Goal: Book appointment/travel/reservation

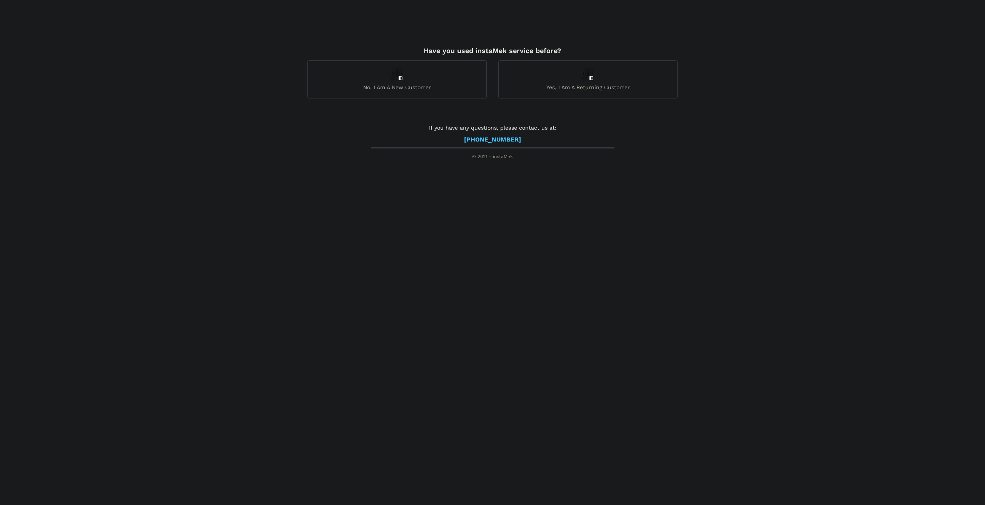
click at [580, 87] on span "Yes, I am a returning customer" at bounding box center [587, 87] width 178 height 7
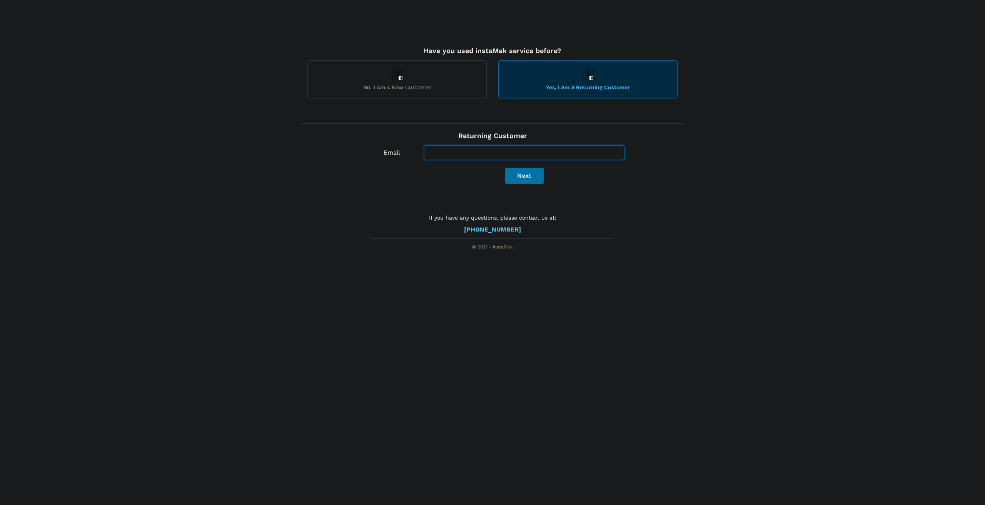
click at [454, 151] on input "Email" at bounding box center [524, 152] width 200 height 15
type input "[EMAIL_ADDRESS][DOMAIN_NAME]"
click at [536, 178] on button "Next" at bounding box center [524, 176] width 38 height 16
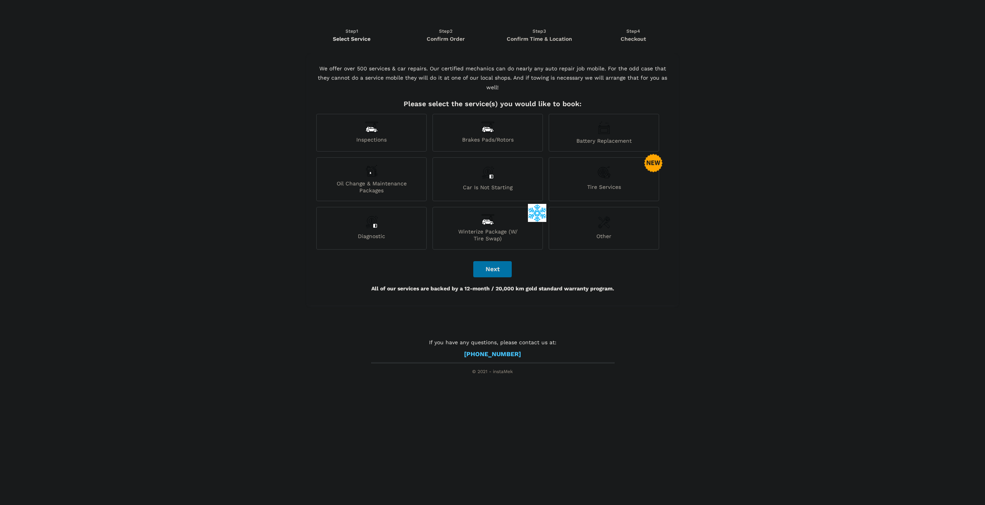
click at [491, 228] on span "Winterize Package (W/ Tire Swap)" at bounding box center [488, 235] width 110 height 14
click at [381, 124] on div "Inspections" at bounding box center [371, 133] width 110 height 38
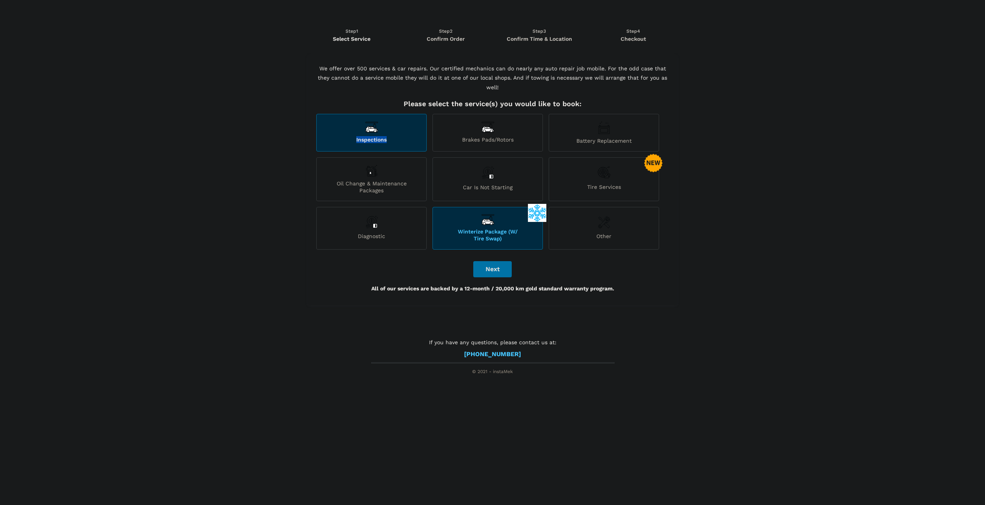
click at [381, 124] on div "Inspections" at bounding box center [371, 133] width 110 height 38
click at [487, 261] on button "Next" at bounding box center [492, 269] width 38 height 16
checkbox input "true"
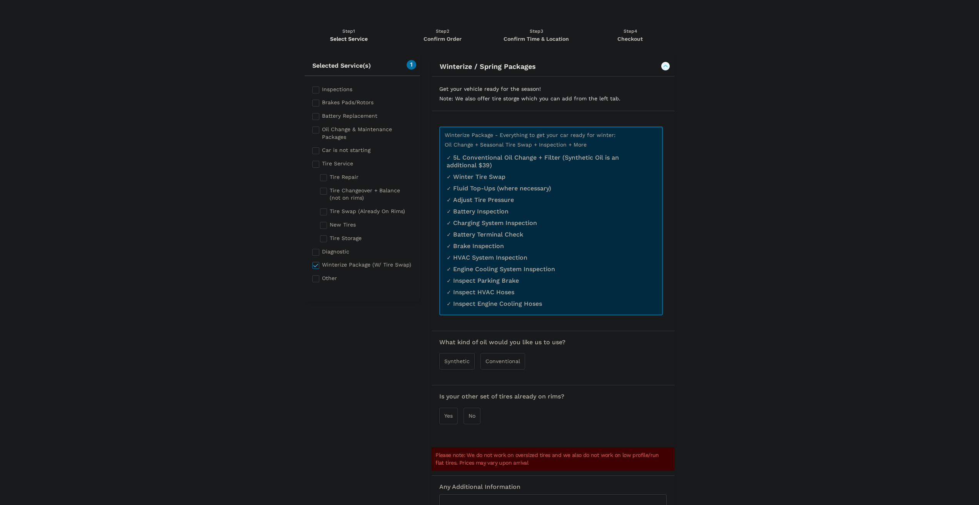
click at [447, 364] on span "Synthetic" at bounding box center [456, 361] width 25 height 6
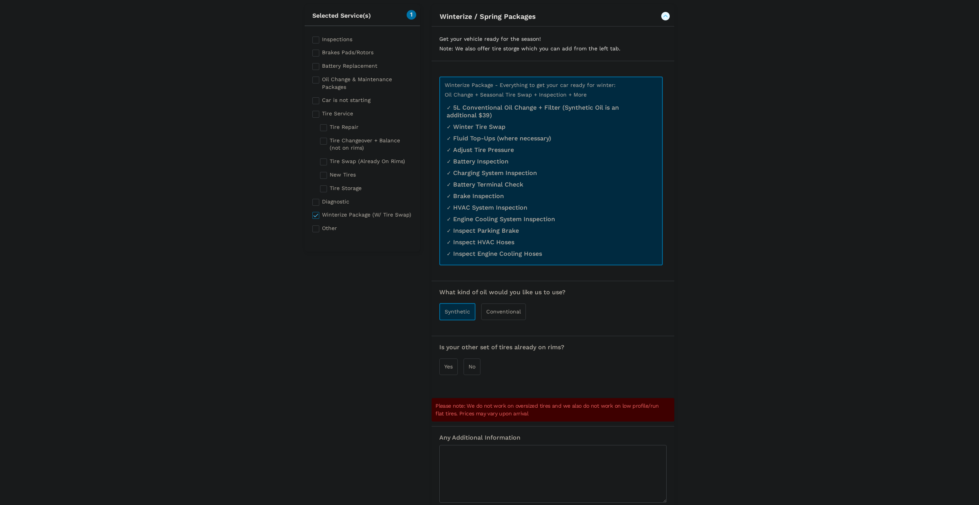
scroll to position [77, 0]
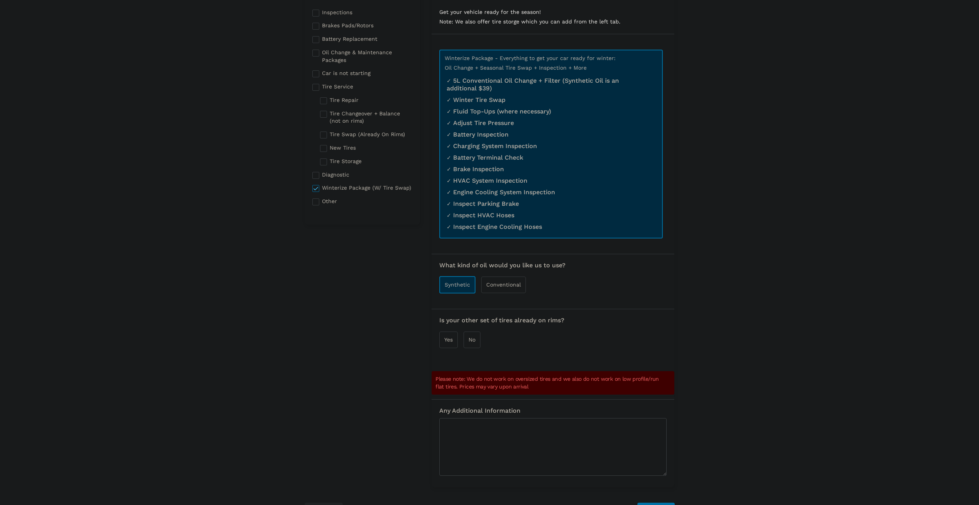
click at [448, 344] on div "Yes" at bounding box center [448, 340] width 18 height 17
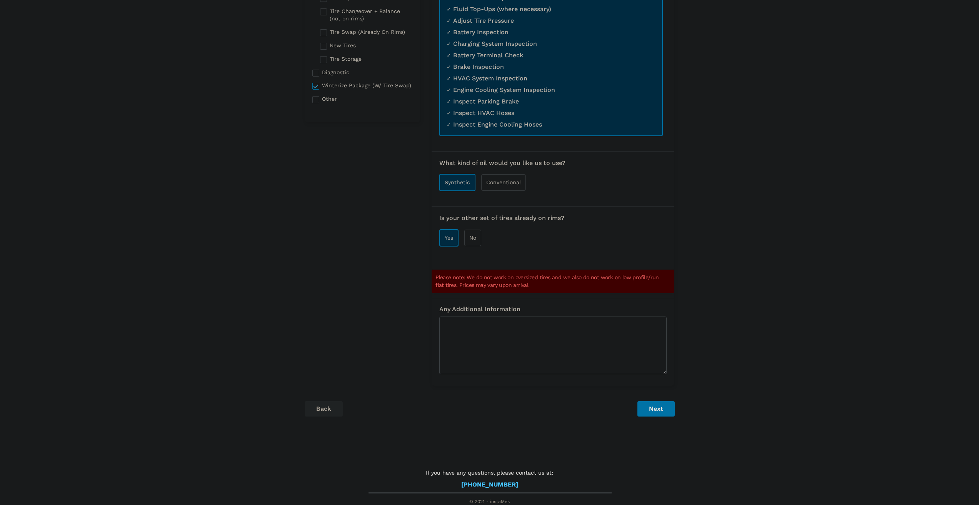
scroll to position [180, 0]
click at [657, 407] on button "Next" at bounding box center [655, 408] width 37 height 15
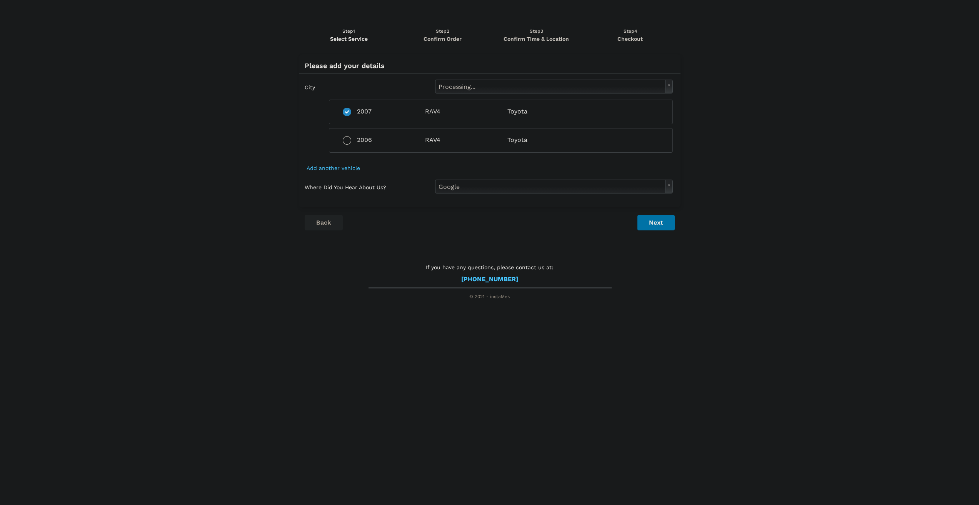
scroll to position [0, 0]
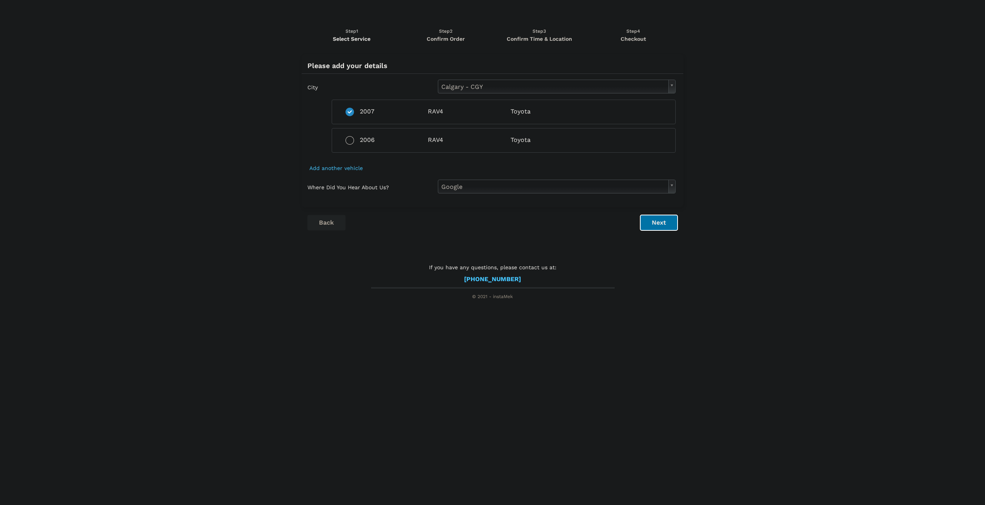
click at [667, 225] on button "Next" at bounding box center [658, 222] width 37 height 15
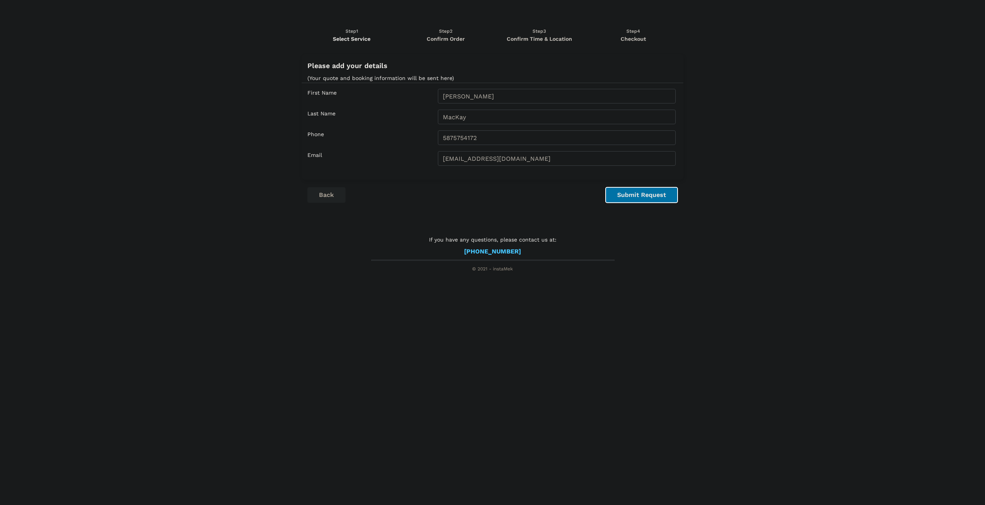
click at [643, 200] on button "Submit Request" at bounding box center [641, 194] width 72 height 15
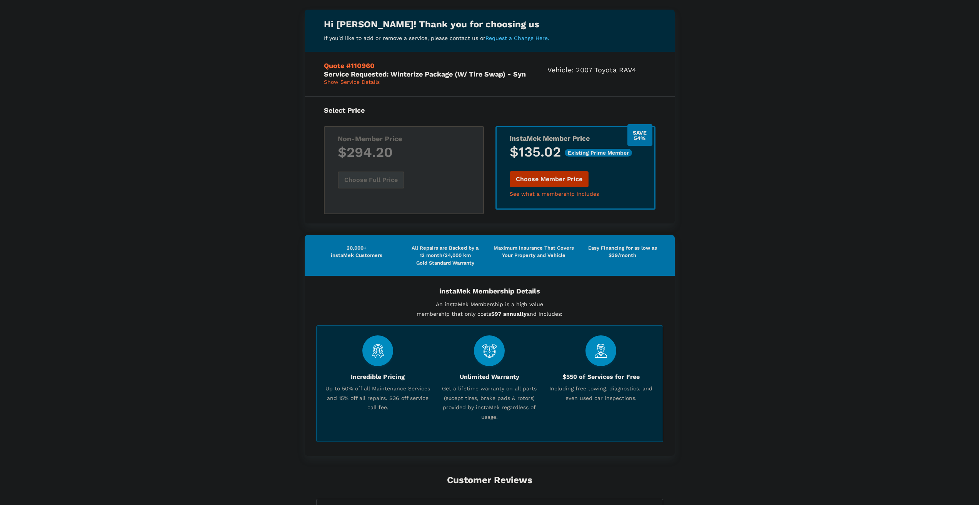
scroll to position [77, 0]
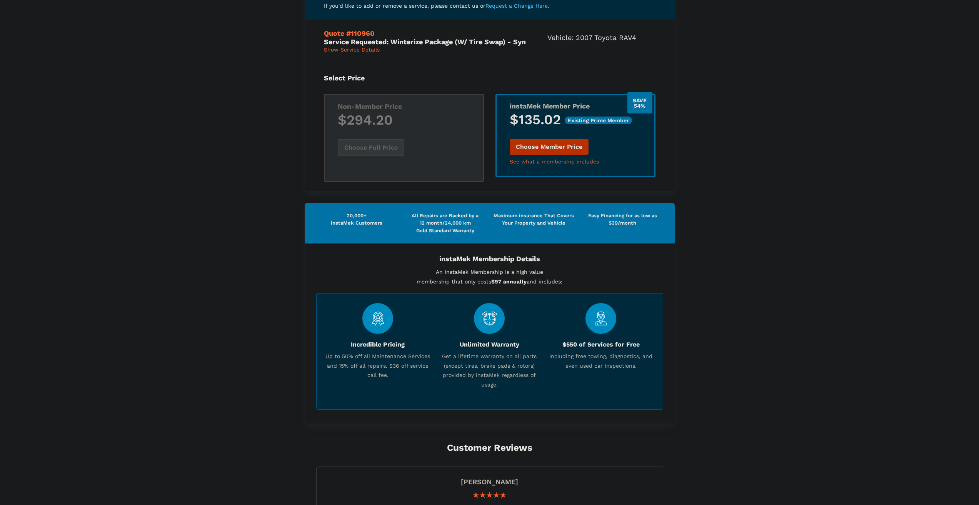
click at [557, 146] on button "Choose Member Price" at bounding box center [549, 147] width 79 height 16
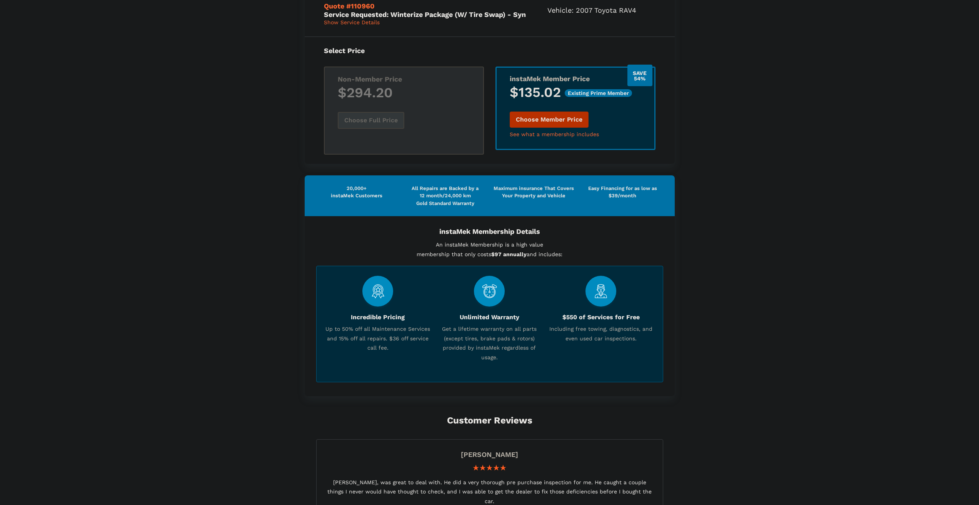
scroll to position [0, 0]
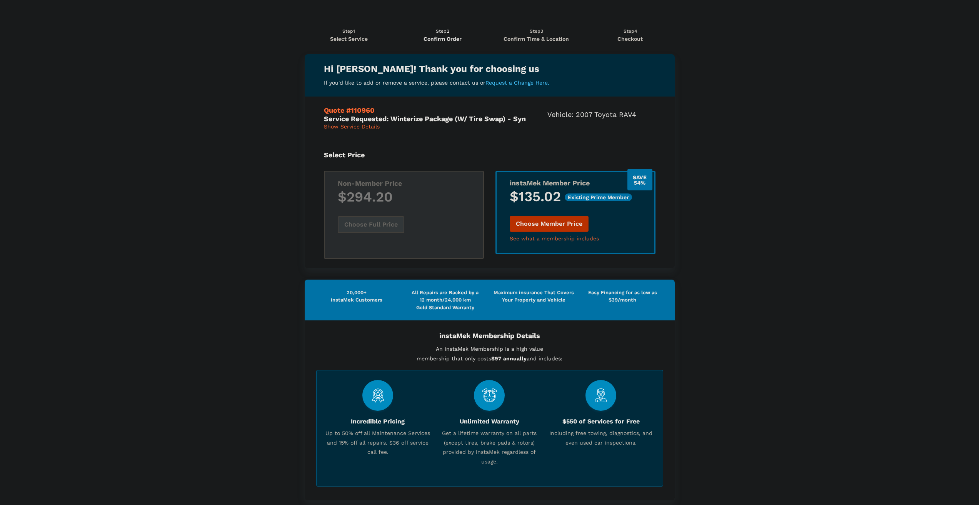
click at [564, 223] on button "Choose Member Price" at bounding box center [549, 224] width 79 height 16
